Goal: Navigation & Orientation: Find specific page/section

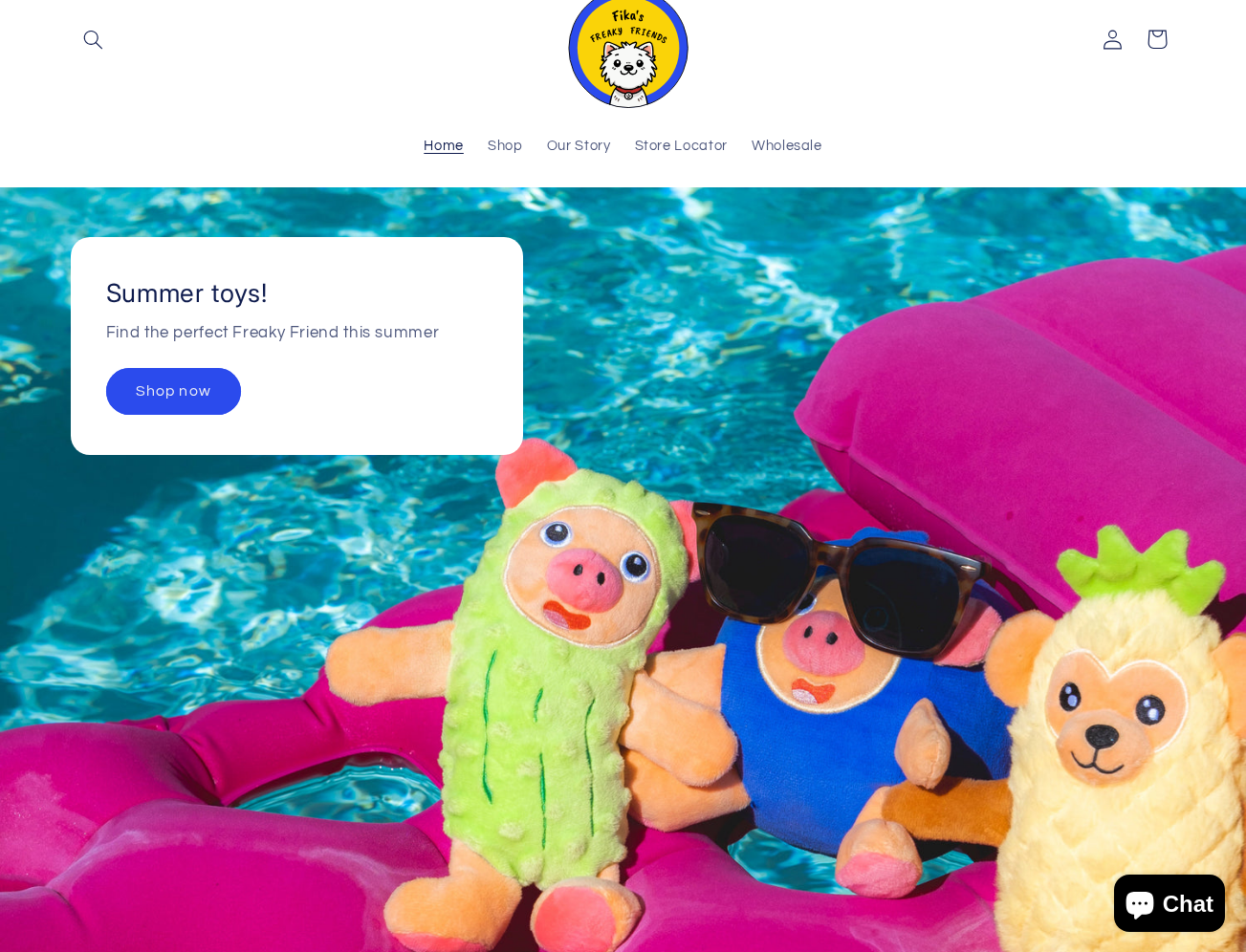
scroll to position [96, 0]
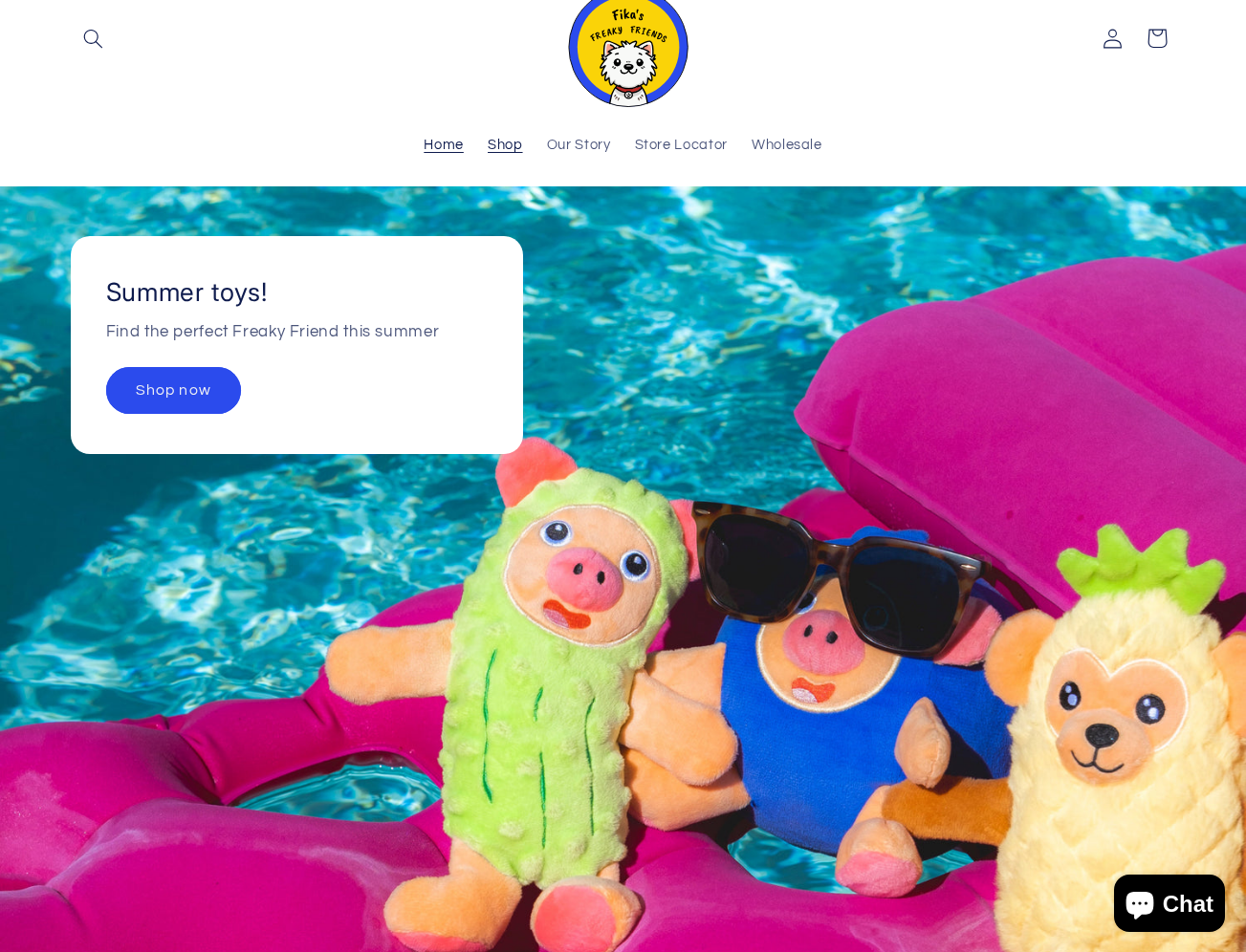
click at [518, 147] on span "Shop" at bounding box center [505, 146] width 35 height 18
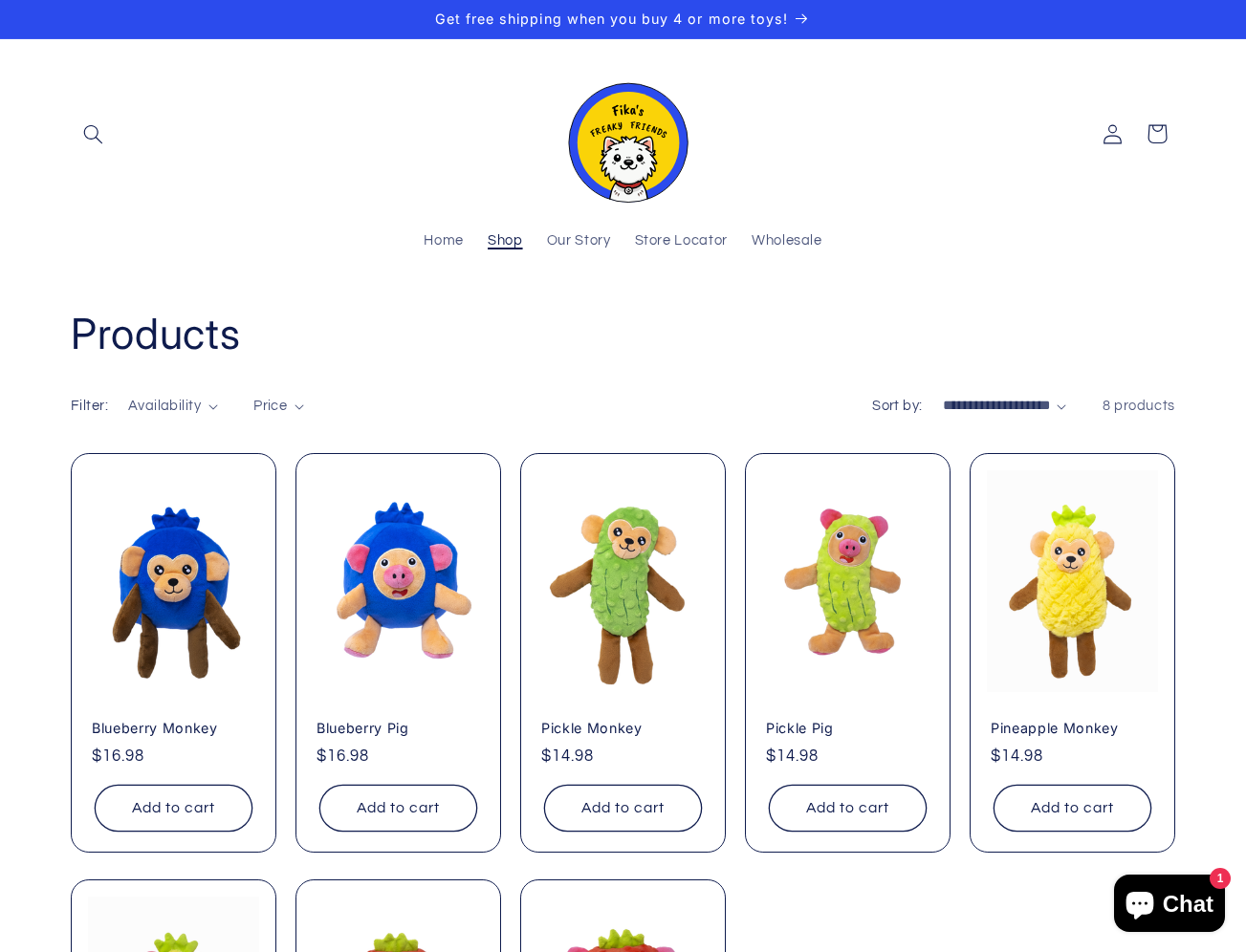
click at [491, 238] on span "Shop" at bounding box center [505, 242] width 35 height 18
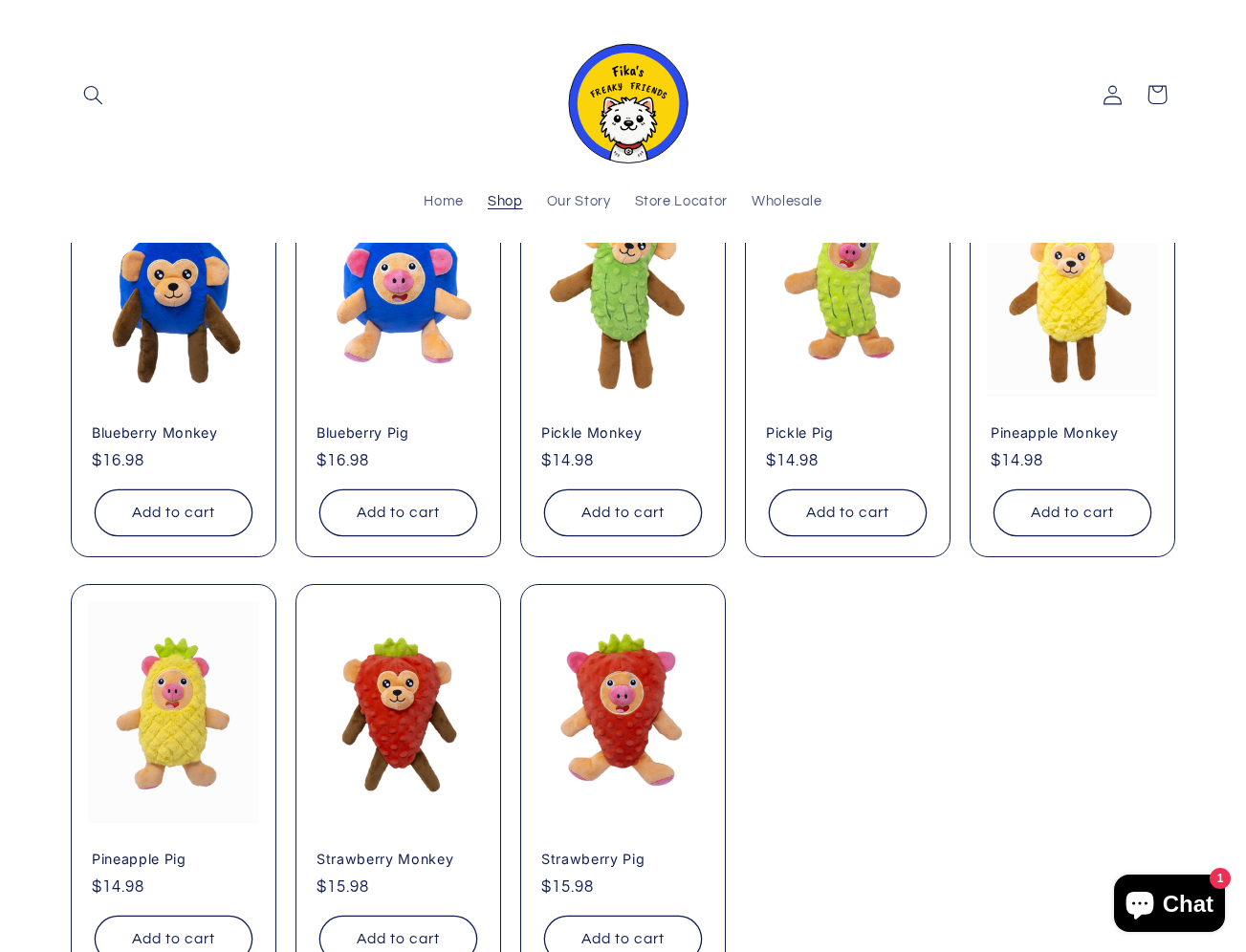
scroll to position [96, 0]
